Goal: Information Seeking & Learning: Learn about a topic

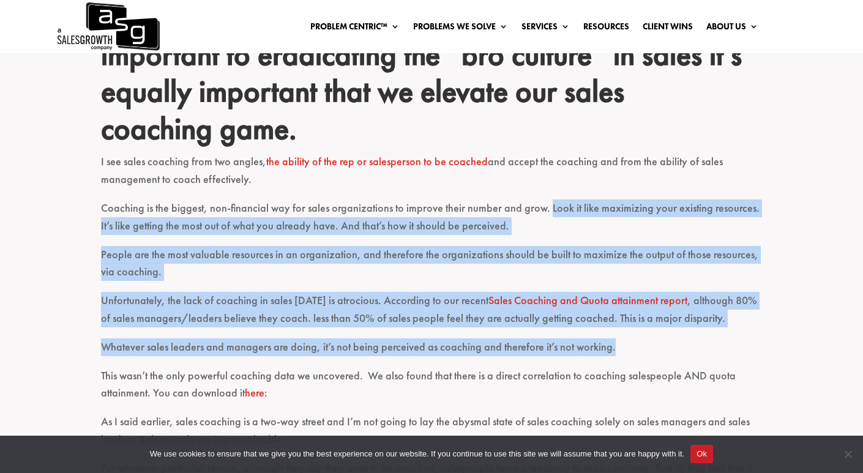
scroll to position [742, 0]
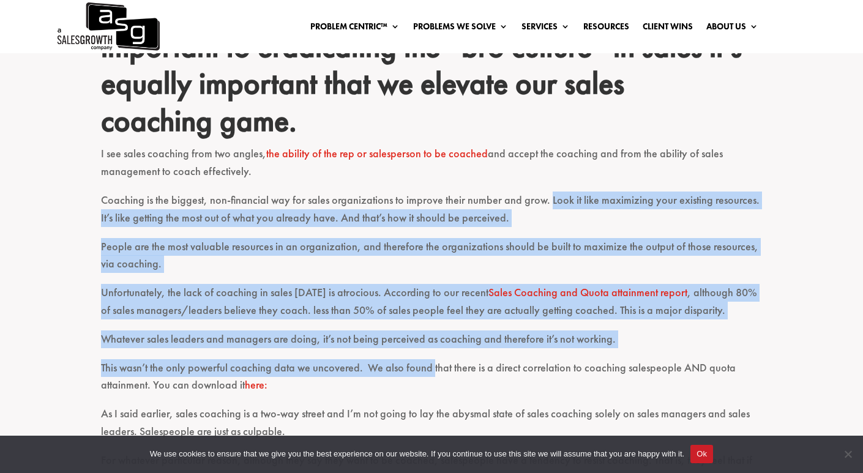
drag, startPoint x: 545, startPoint y: 281, endPoint x: 431, endPoint y: 361, distance: 139.2
click at [431, 361] on div "Sales is suffering from 9 brutal ills: Bro Culture Lack of Sales Coaching Produ…" at bounding box center [431, 318] width 661 height 1238
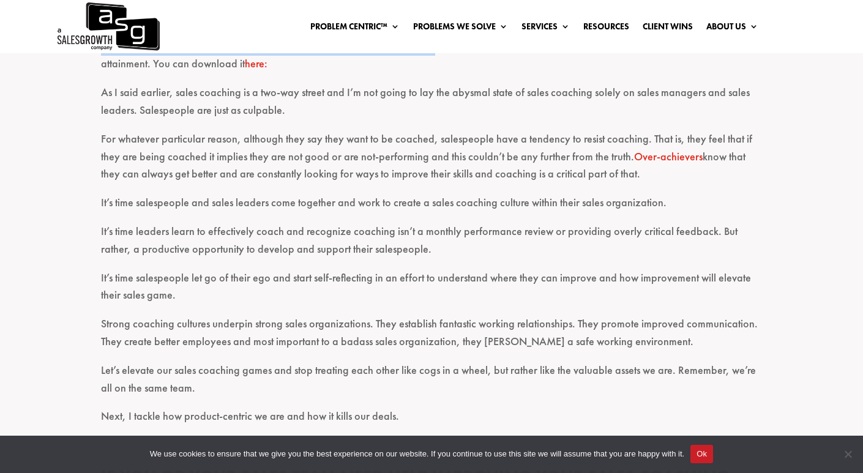
scroll to position [1085, 0]
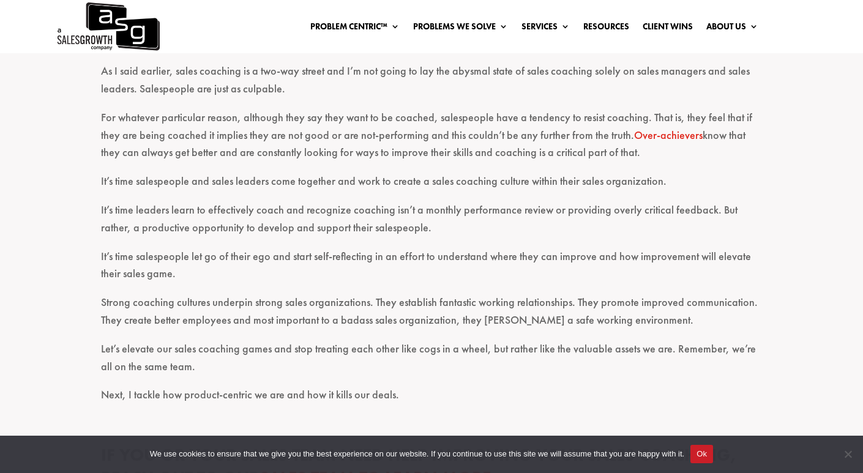
click at [200, 365] on p "Let’s elevate our sales coaching games and stop treating each other like cogs i…" at bounding box center [431, 363] width 661 height 47
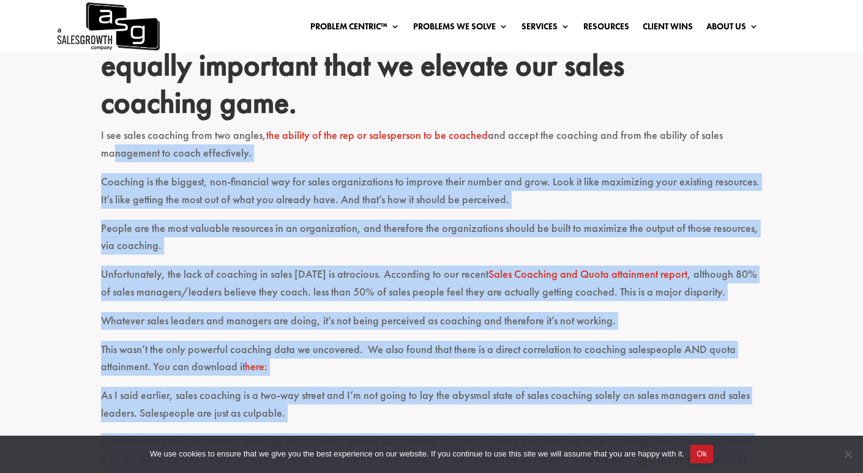
scroll to position [753, 0]
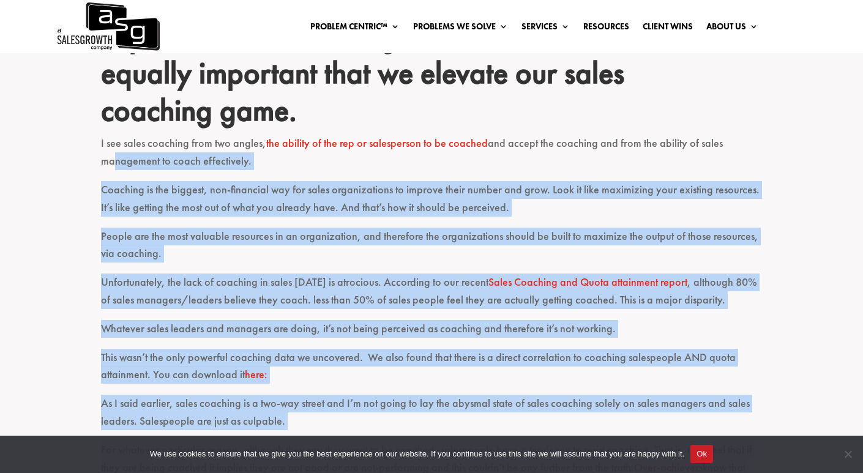
drag, startPoint x: 203, startPoint y: 370, endPoint x: 100, endPoint y: 177, distance: 219.0
click at [100, 177] on div "Sales is suffering from 9 brutal ills: Bro Culture Lack of Sales Coaching Produ…" at bounding box center [431, 332] width 863 height 1318
copy div "Coaching is the biggest, non-financial way for sales organizations to improve t…"
